Goal: Task Accomplishment & Management: Manage account settings

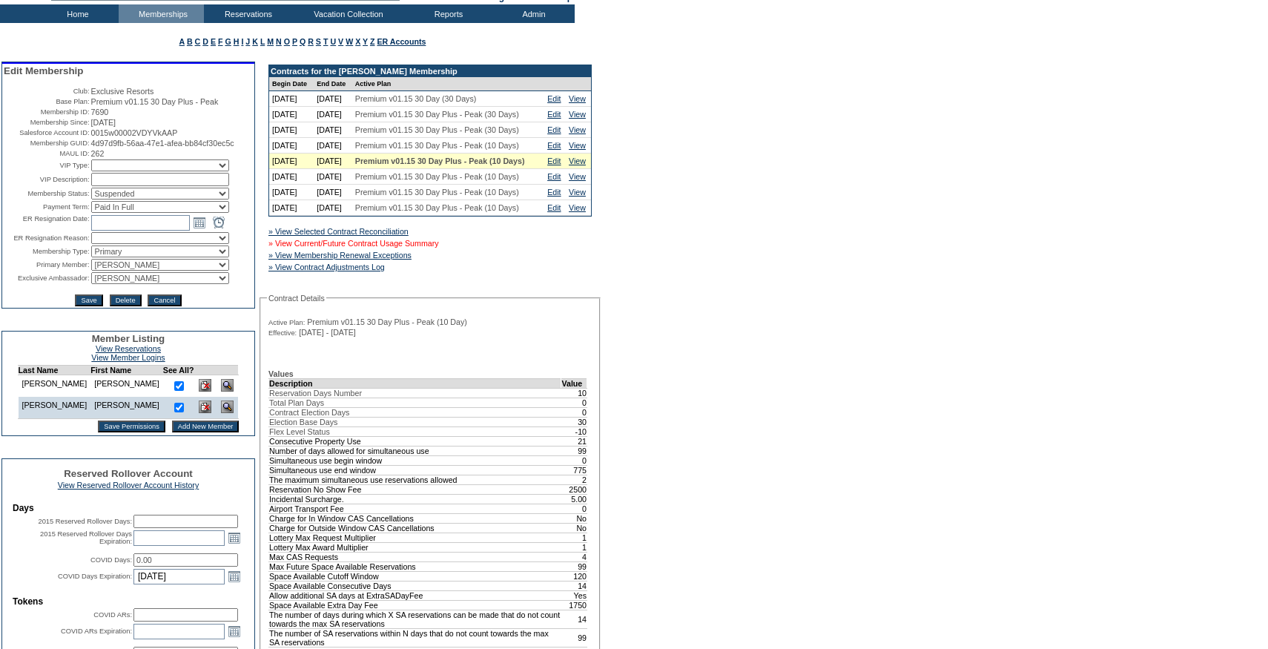
click at [392, 248] on link "» View Current/Future Contract Usage Summary" at bounding box center [353, 243] width 171 height 9
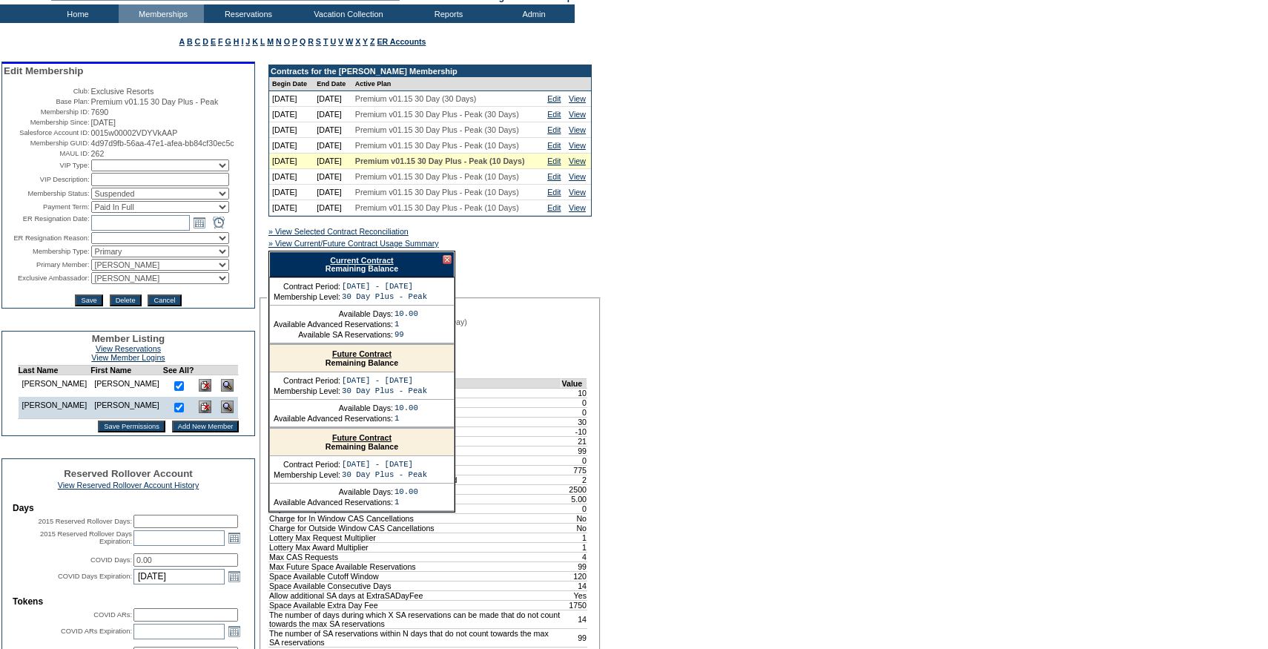
click at [354, 265] on link "Current Contract" at bounding box center [361, 260] width 63 height 9
click at [447, 264] on div at bounding box center [447, 259] width 9 height 9
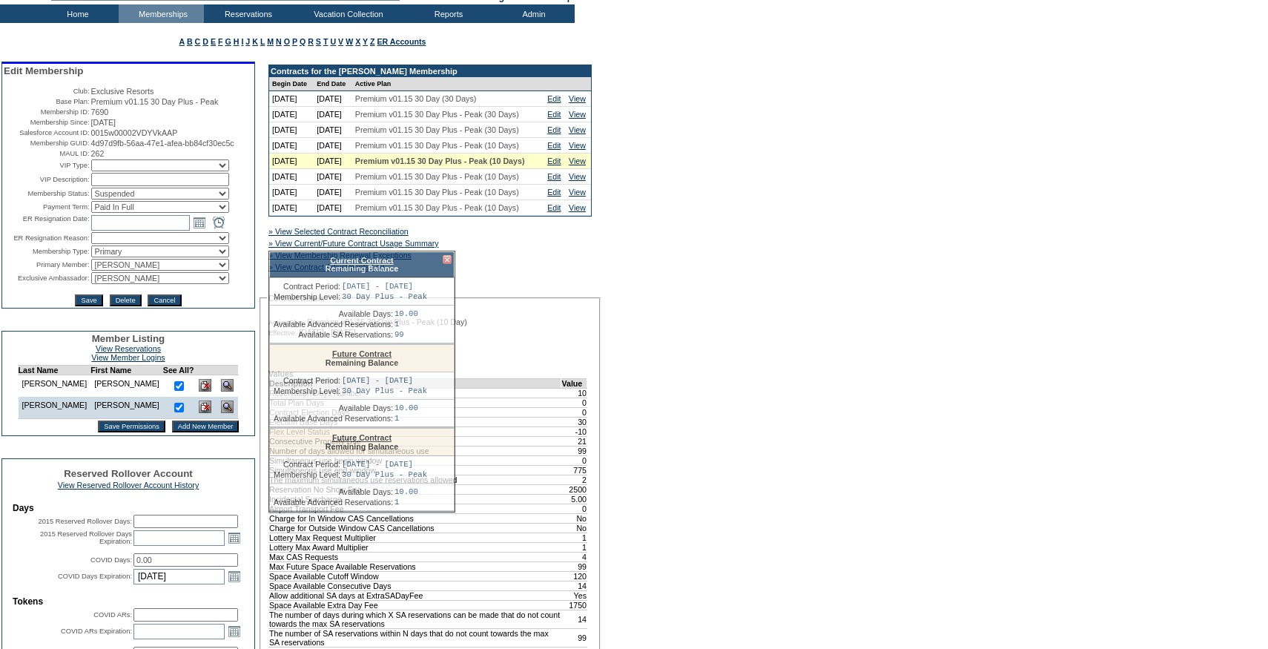
click at [447, 264] on div at bounding box center [447, 259] width 9 height 9
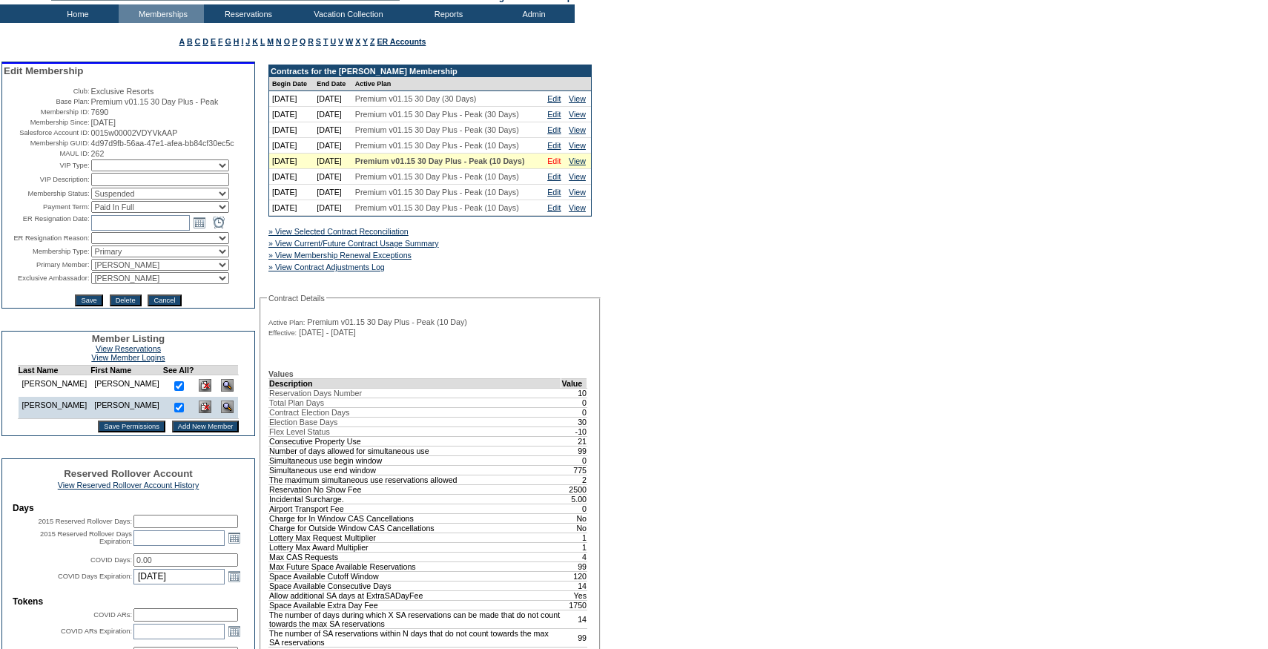
click at [550, 165] on link "Edit" at bounding box center [553, 160] width 13 height 9
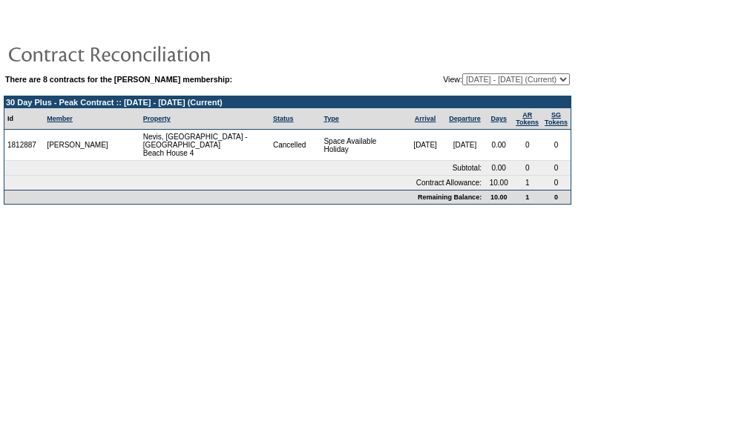
click at [492, 81] on select "[DATE] - [DATE] [DATE] - [DATE] [DATE] - [DATE] [DATE] - [DATE] [DATE] - [DATE]…" at bounding box center [516, 79] width 108 height 12
select select "138499"
click at [462, 73] on select "[DATE] - [DATE] [DATE] - [DATE] [DATE] - [DATE] [DATE] - [DATE] [DATE] - [DATE]…" at bounding box center [516, 79] width 108 height 12
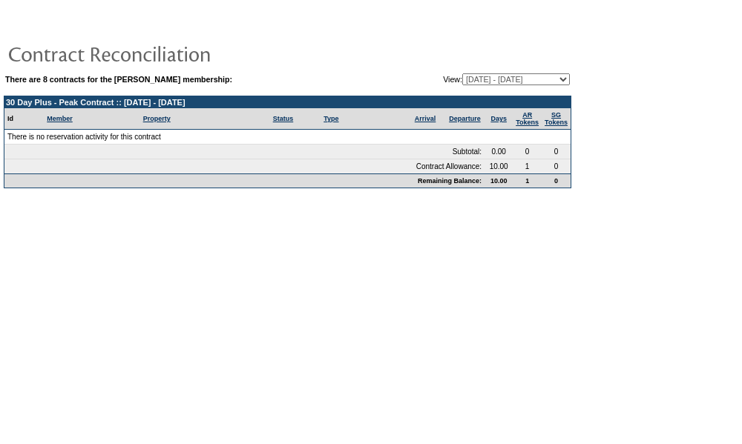
click at [479, 79] on select "[DATE] - [DATE] [DATE] - [DATE] [DATE] - [DATE] [DATE] - [DATE] [DATE] - [DATE]…" at bounding box center [516, 79] width 108 height 12
select select "124741"
click at [462, 73] on select "[DATE] - [DATE] [DATE] - [DATE] [DATE] - [DATE] [DATE] - [DATE] [DATE] - [DATE]…" at bounding box center [516, 79] width 108 height 12
click at [462, 78] on select "[DATE] - [DATE] [DATE] - [DATE] [DATE] - [DATE] [DATE] - [DATE] [DATE] - [DATE]…" at bounding box center [516, 79] width 108 height 12
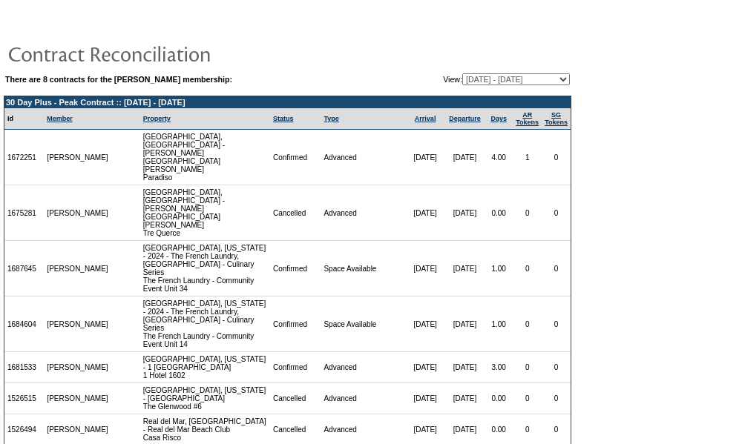
click at [457, 90] on td "There are 8 contracts for the Chad Dorsey membership: View: 05/01/21 - 08/31/22…" at bounding box center [287, 395] width 567 height 647
click at [464, 76] on select "05/01/21 - 08/31/22 09/01/22 - 08/31/23 09/01/23 - 08/31/24 09/01/24 - 08/31/25…" at bounding box center [516, 79] width 108 height 12
select select "128004"
click at [462, 73] on select "05/01/21 - 08/31/22 09/01/22 - 08/31/23 09/01/23 - 08/31/24 09/01/24 - 08/31/25…" at bounding box center [516, 79] width 108 height 12
